Goal: Transaction & Acquisition: Purchase product/service

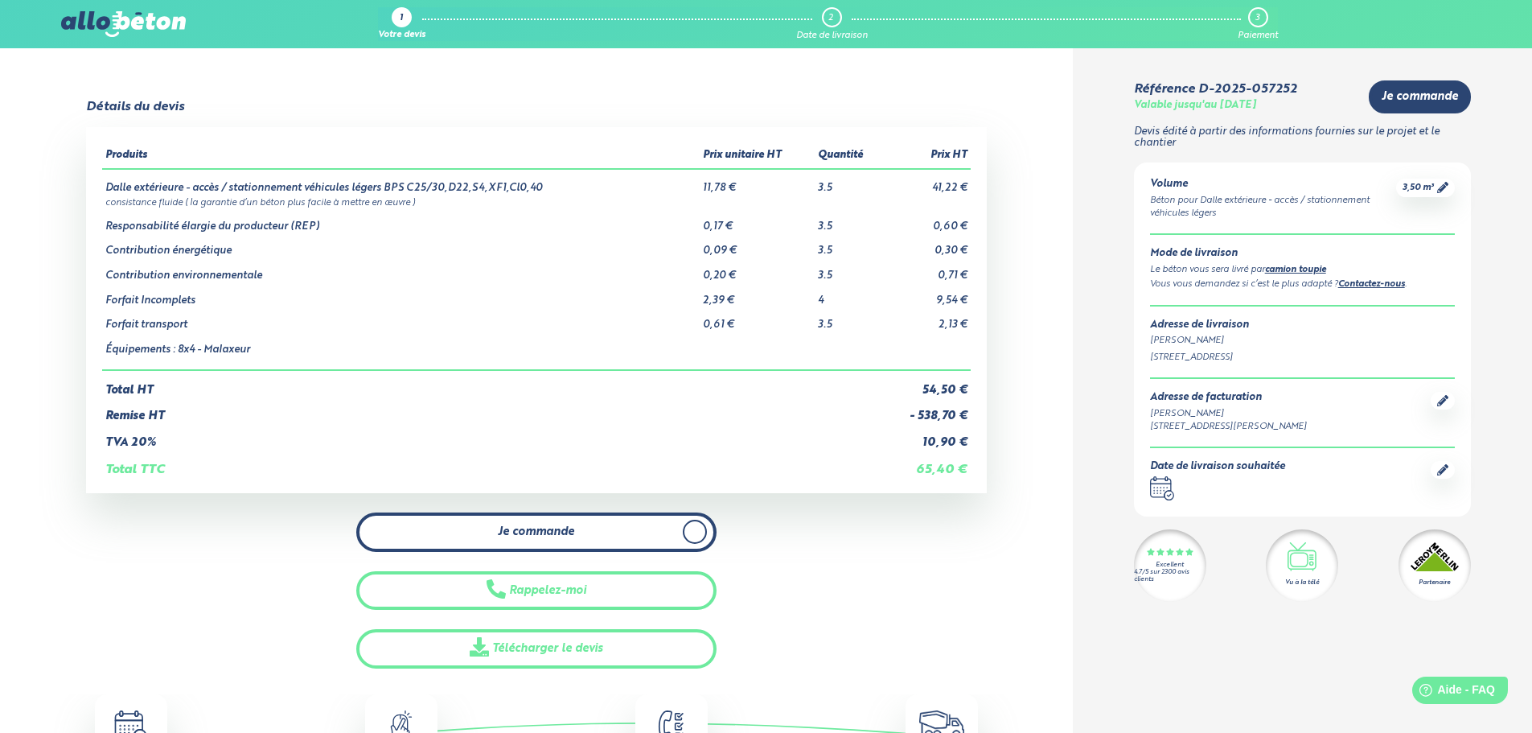
click at [685, 529] on span at bounding box center [695, 531] width 24 height 24
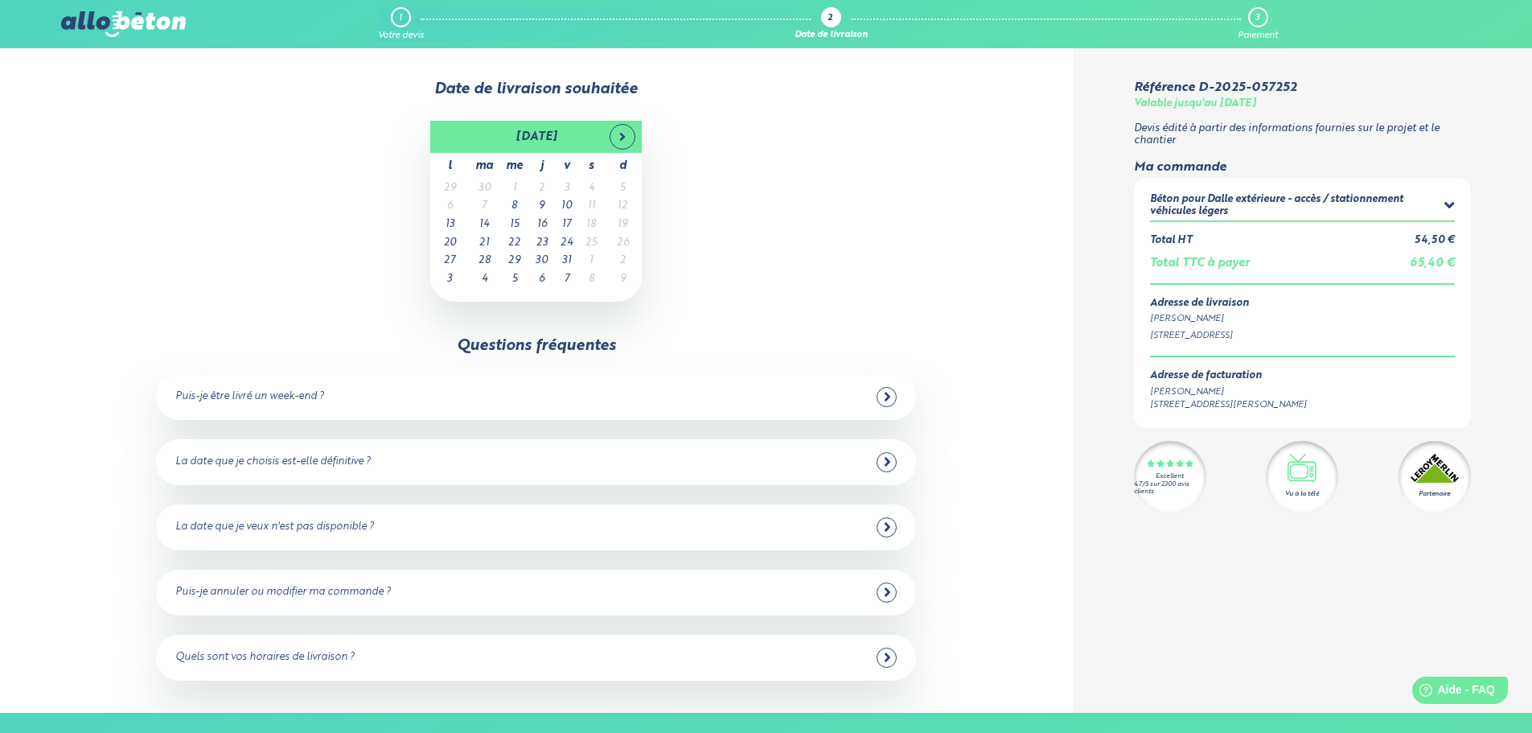
click at [487, 205] on td "7" at bounding box center [484, 206] width 31 height 18
click at [0, 0] on div at bounding box center [0, 0] width 0 height 0
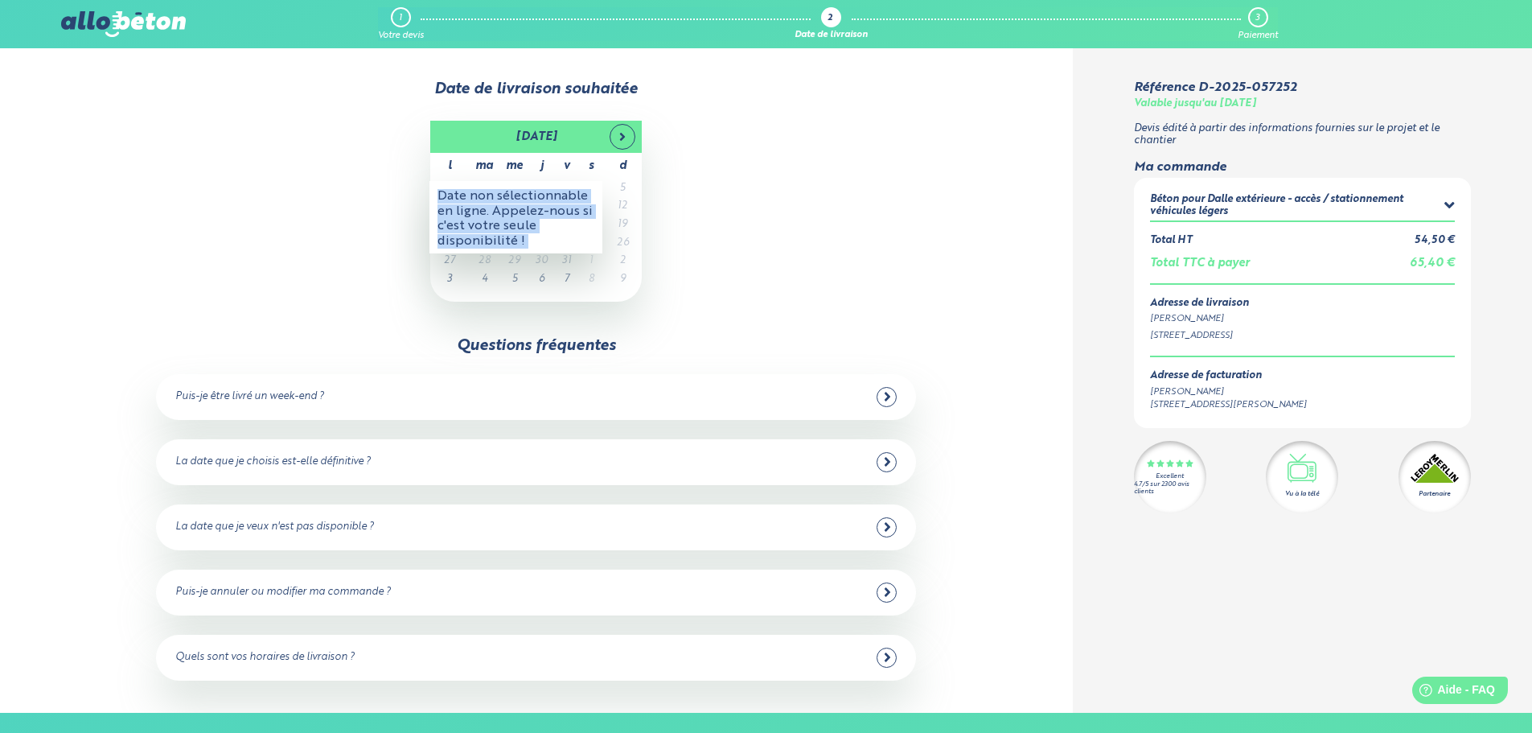
click at [486, 205] on div "Date non sélectionnable en ligne. Appelez-nous si c'est votre seule disponibili…" at bounding box center [515, 217] width 173 height 72
click at [360, 191] on div "octobre 2025 l ma me j v s d 29 30 1 2 3 4 5 6 7 8 9 10 11 12 13 14 15 16 17 18…" at bounding box center [535, 211] width 943 height 181
drag, startPoint x: 303, startPoint y: 194, endPoint x: 474, endPoint y: 234, distance: 175.2
click at [305, 194] on div "octobre 2025 l ma me j v s d 29 30 1 2 3 4 5 6 7 8 9 10 11 12 13 14 15 16 17 18…" at bounding box center [535, 211] width 943 height 181
click at [744, 218] on div "octobre 2025 l ma me j v s d 29 30 1 2 3 4 5 6 7 8 9 10 11 12 13 14 15 16 17 18…" at bounding box center [535, 211] width 943 height 181
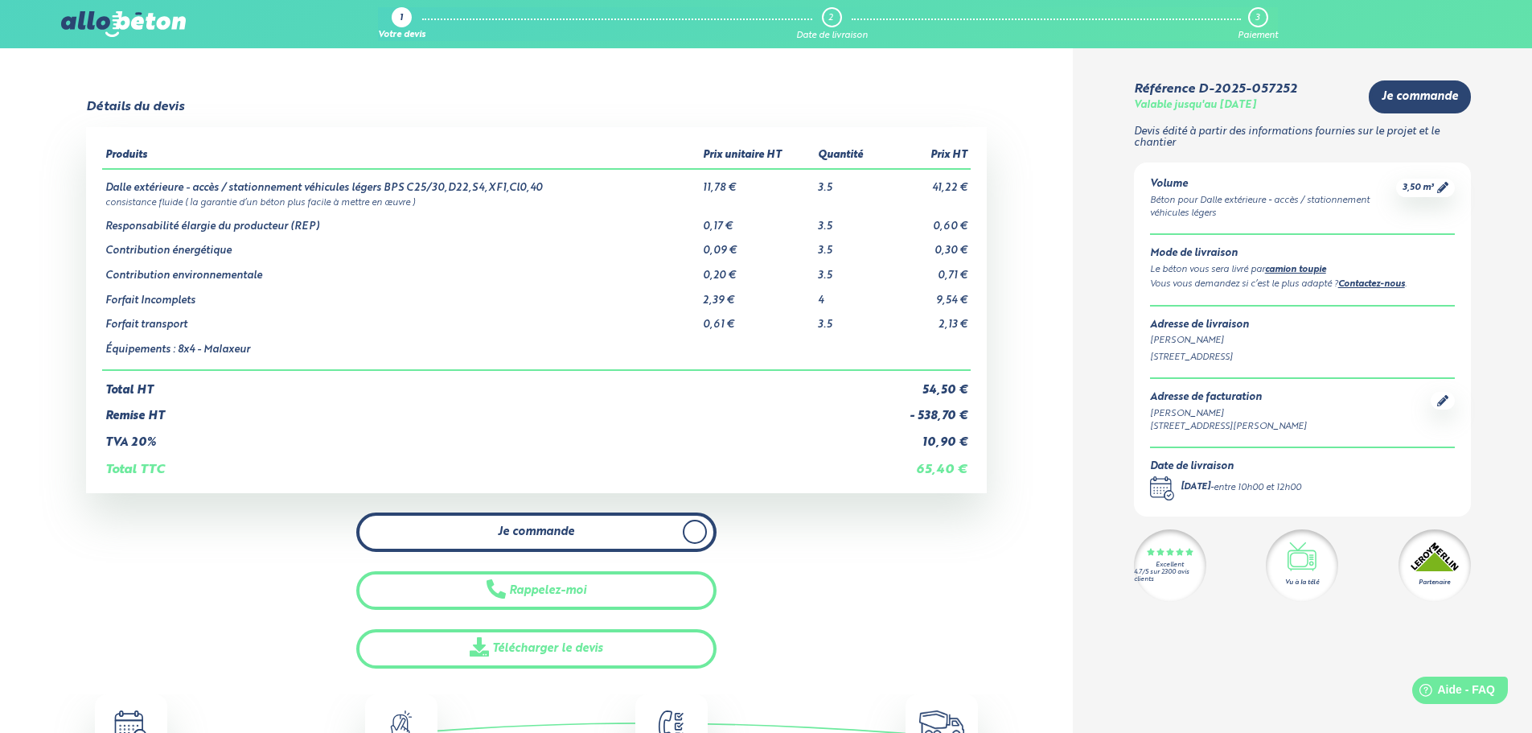
click at [592, 525] on link "Je commande" at bounding box center [536, 531] width 360 height 39
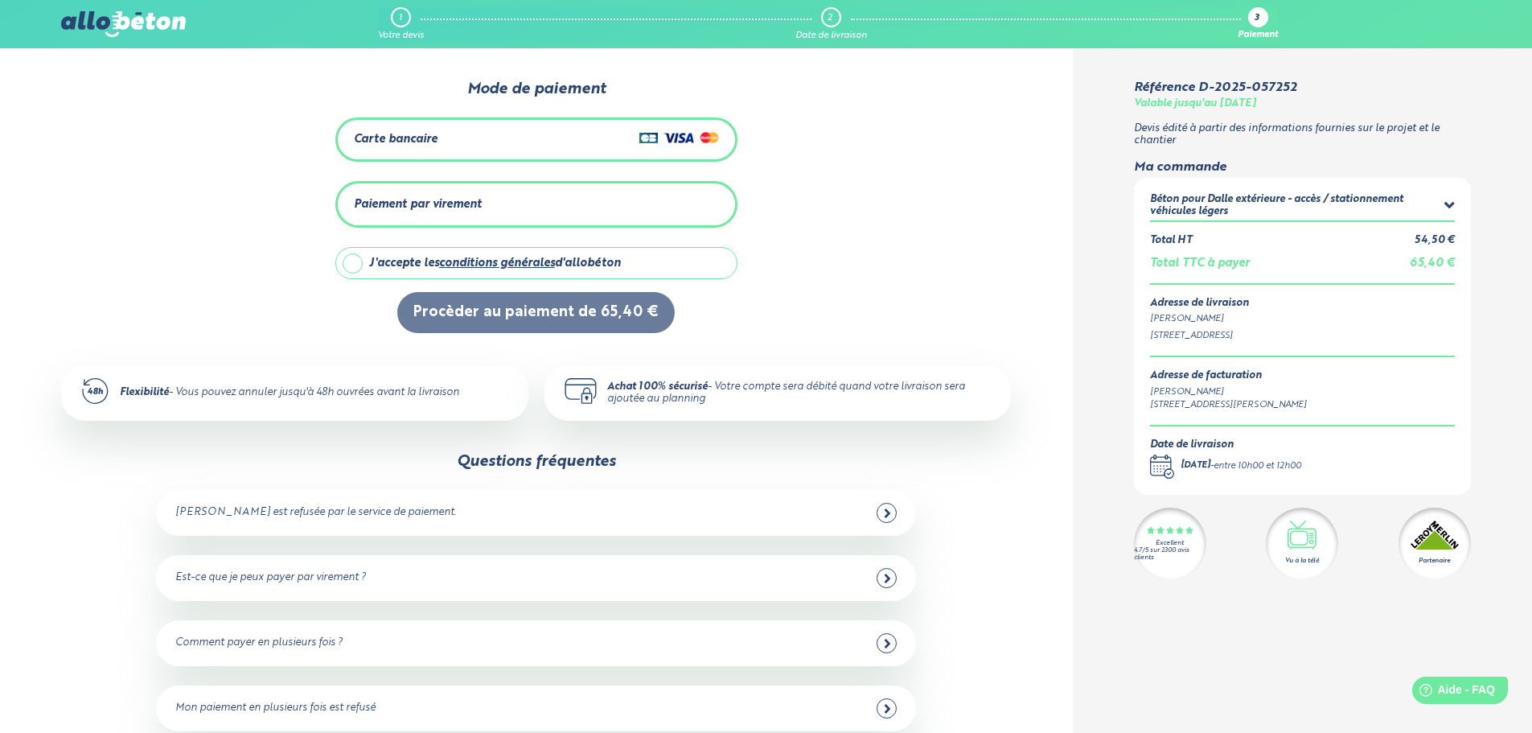
click at [466, 132] on div "Carte bancaire" at bounding box center [536, 139] width 365 height 23
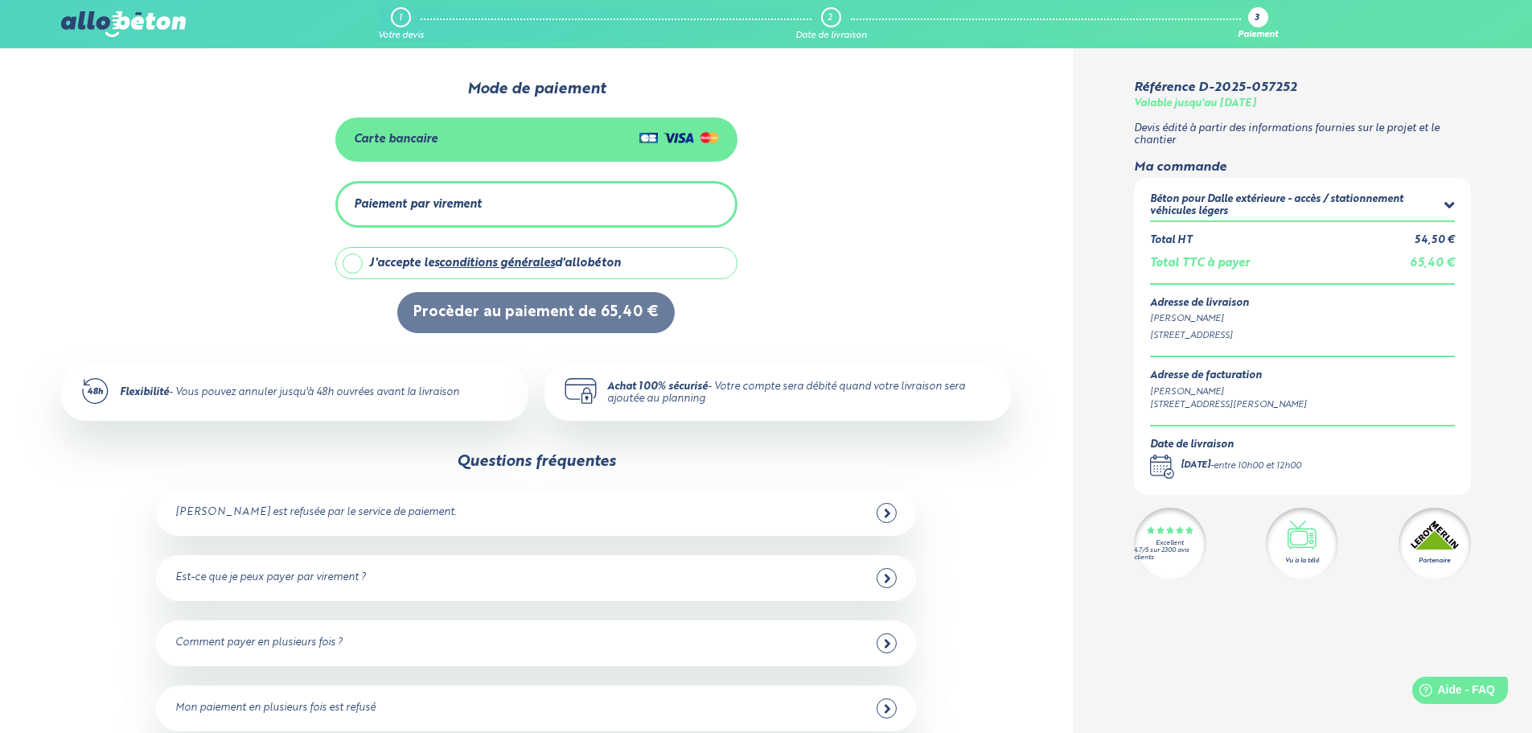
drag, startPoint x: 356, startPoint y: 257, endPoint x: 408, endPoint y: 294, distance: 63.9
click at [356, 257] on label "J'accepte les conditions générales d'allobéton" at bounding box center [536, 263] width 402 height 32
checkbox input "true"
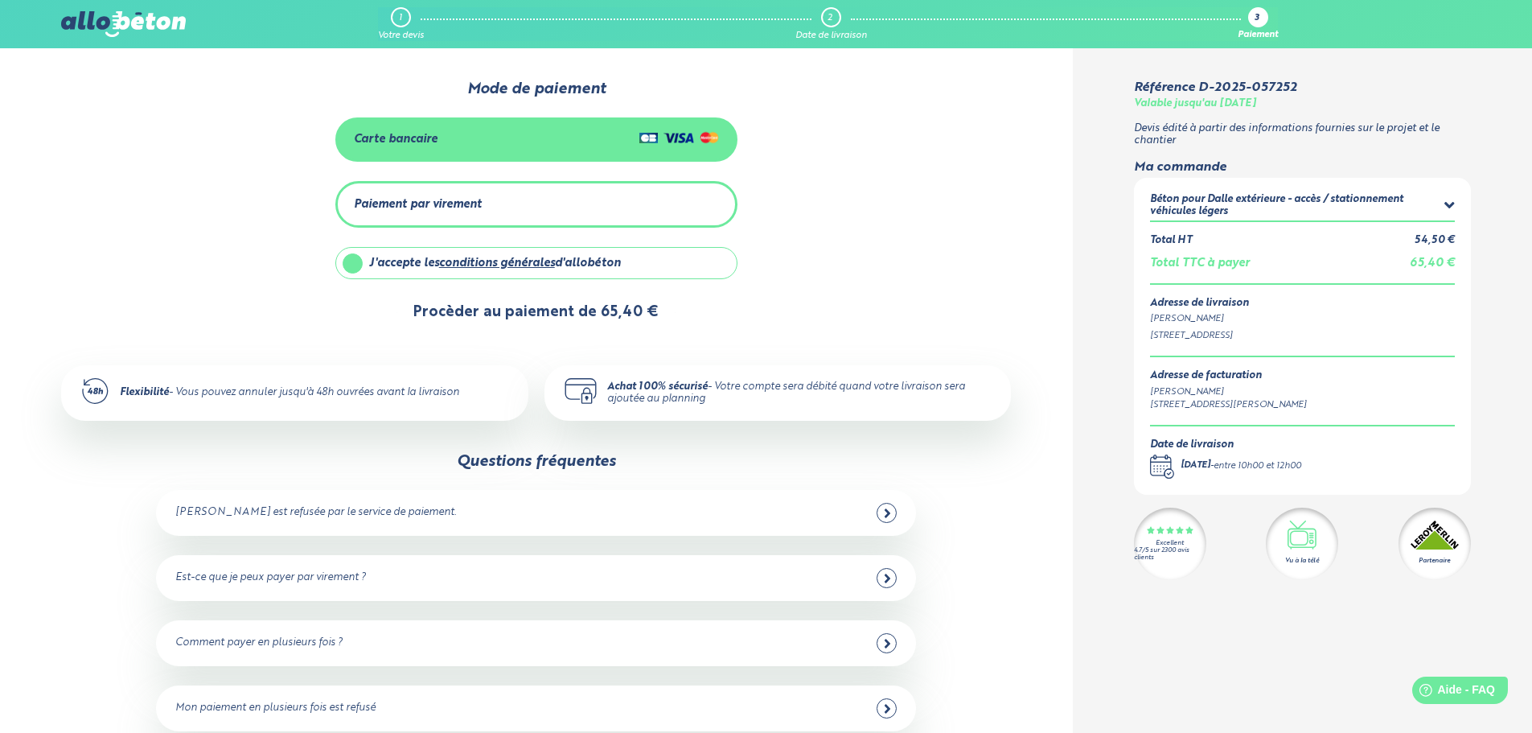
click at [519, 312] on button "Procèder au paiement de 65,40 €" at bounding box center [535, 312] width 277 height 41
